Goal: Check status: Check status

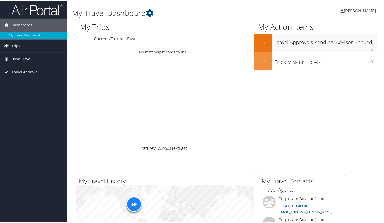
click at [27, 60] on span "Book Travel" at bounding box center [22, 58] width 20 height 13
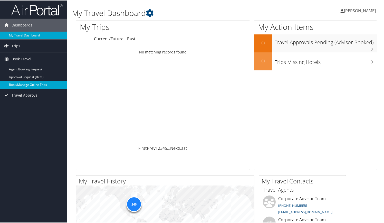
click at [39, 84] on link "Book/Manage Online Trips" at bounding box center [33, 84] width 67 height 8
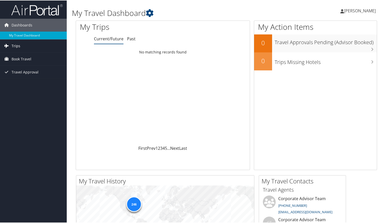
click at [25, 46] on link "Trips" at bounding box center [33, 45] width 67 height 13
click at [34, 58] on link "Book Travel" at bounding box center [33, 58] width 67 height 13
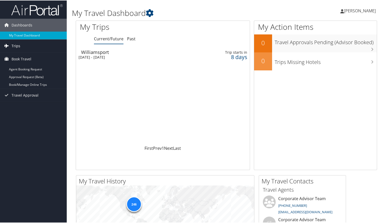
click at [14, 47] on span "Trips" at bounding box center [16, 45] width 9 height 13
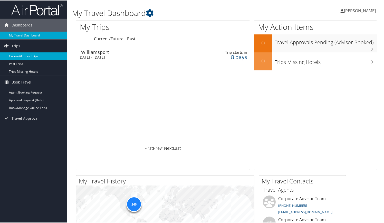
click at [23, 53] on link "Current/Future Trips" at bounding box center [33, 56] width 67 height 8
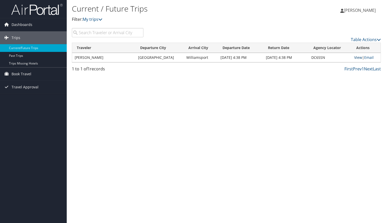
click at [356, 58] on link "View" at bounding box center [358, 57] width 8 height 5
click at [27, 72] on span "Book Travel" at bounding box center [22, 73] width 20 height 13
click at [29, 111] on span "Travel Approval" at bounding box center [25, 110] width 27 height 13
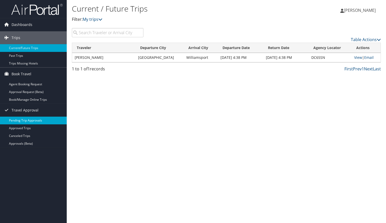
click at [31, 120] on link "Pending Trip Approvals" at bounding box center [33, 120] width 67 height 8
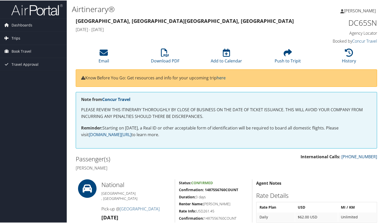
click at [21, 37] on link "Trips" at bounding box center [33, 37] width 67 height 13
click at [35, 88] on span "Travel Approval" at bounding box center [25, 87] width 27 height 13
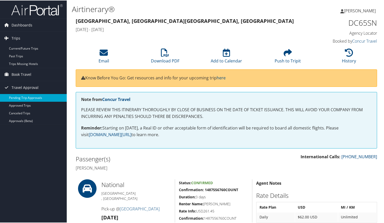
click at [33, 98] on link "Pending Trip Approvals" at bounding box center [33, 97] width 67 height 8
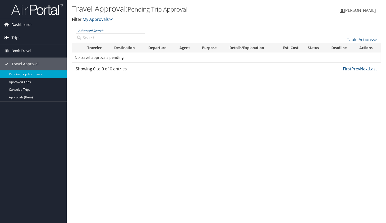
click at [20, 38] on link "Trips" at bounding box center [33, 37] width 67 height 13
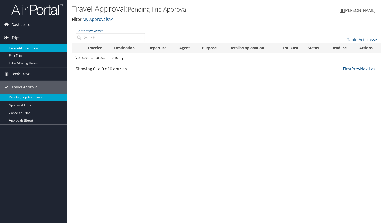
click at [28, 47] on link "Current/Future Trips" at bounding box center [33, 48] width 67 height 8
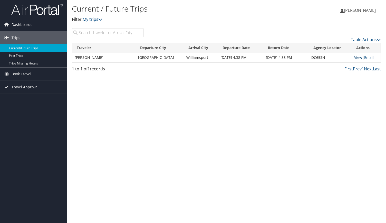
click at [356, 58] on link "View" at bounding box center [358, 57] width 8 height 5
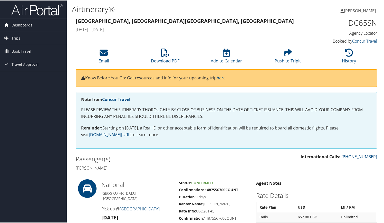
click at [32, 28] on link "Dashboards" at bounding box center [33, 24] width 67 height 13
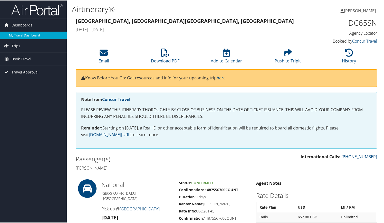
click at [32, 34] on link "My Travel Dashboard" at bounding box center [33, 35] width 67 height 8
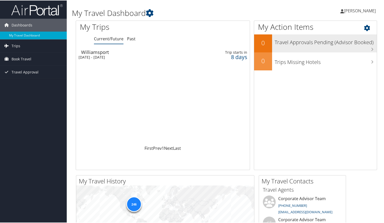
click at [333, 44] on h3 "Travel Approvals Pending (Advisor Booked)" at bounding box center [325, 41] width 102 height 10
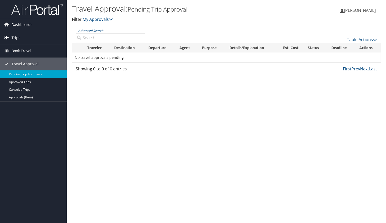
click at [23, 37] on link "Trips" at bounding box center [33, 37] width 67 height 13
